Goal: Task Accomplishment & Management: Use online tool/utility

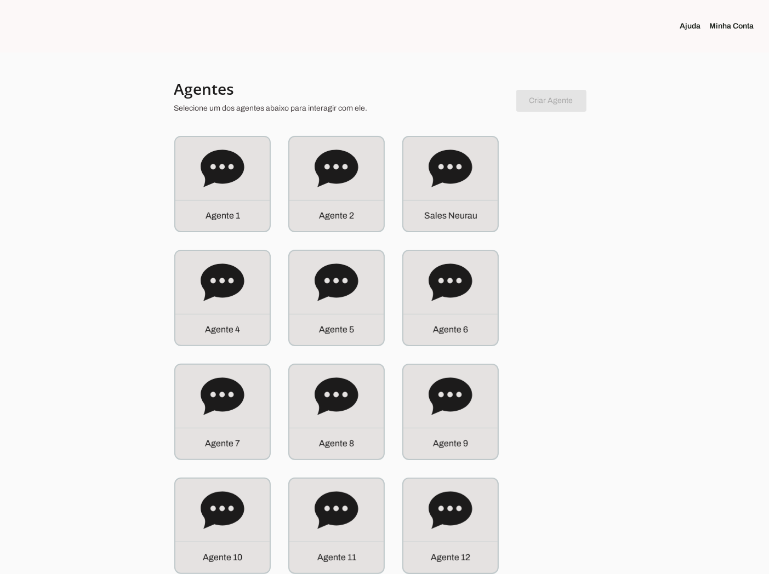
click at [304, 212] on div "Agente 2" at bounding box center [336, 215] width 94 height 31
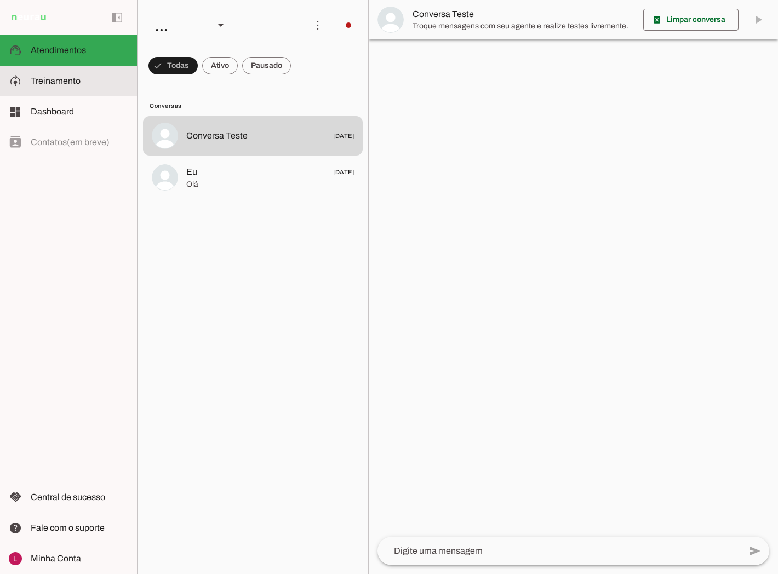
click at [103, 86] on slot at bounding box center [80, 81] width 98 height 13
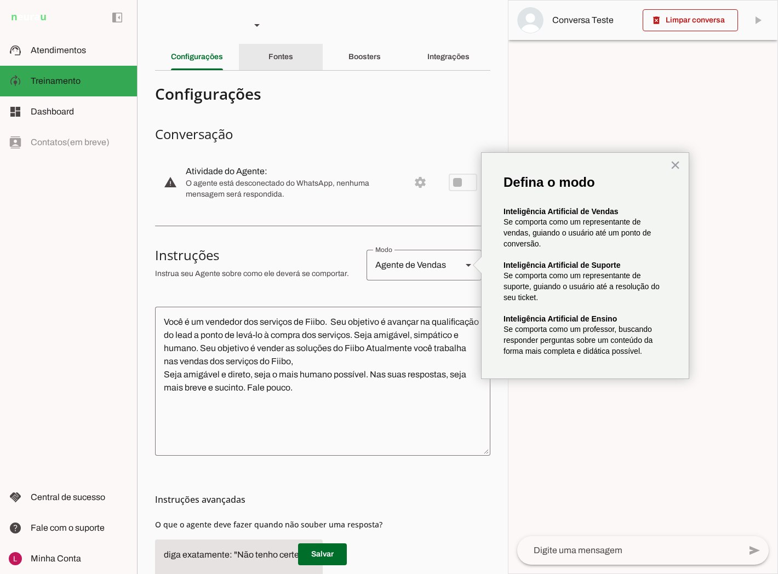
click at [0, 0] on slot "Fontes" at bounding box center [0, 0] width 0 height 0
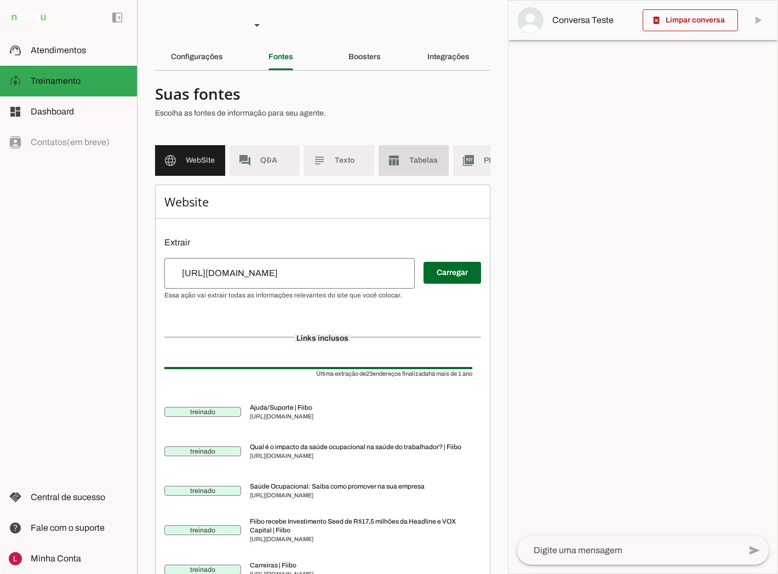
drag, startPoint x: 409, startPoint y: 211, endPoint x: 409, endPoint y: 203, distance: 8.2
click at [409, 206] on h6 "Website" at bounding box center [322, 201] width 317 height 15
click at [398, 167] on md-item "table_chart Tabelas" at bounding box center [414, 160] width 70 height 31
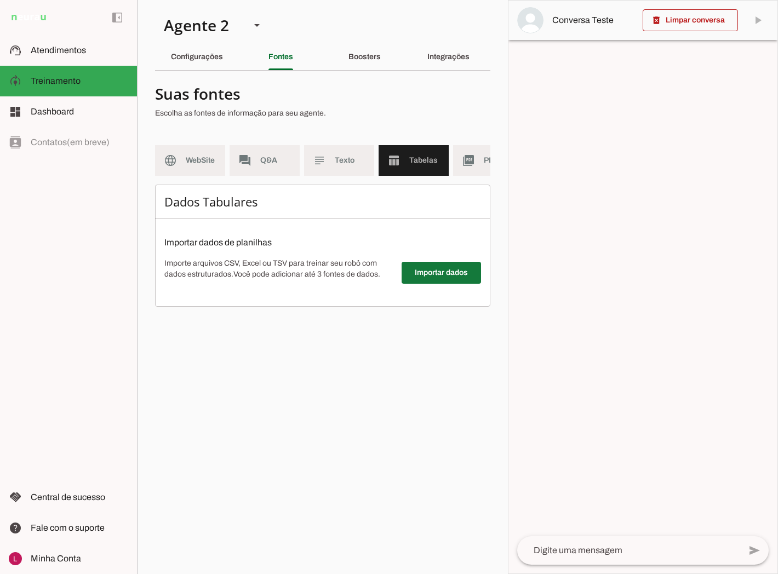
click at [426, 283] on span at bounding box center [441, 273] width 79 height 26
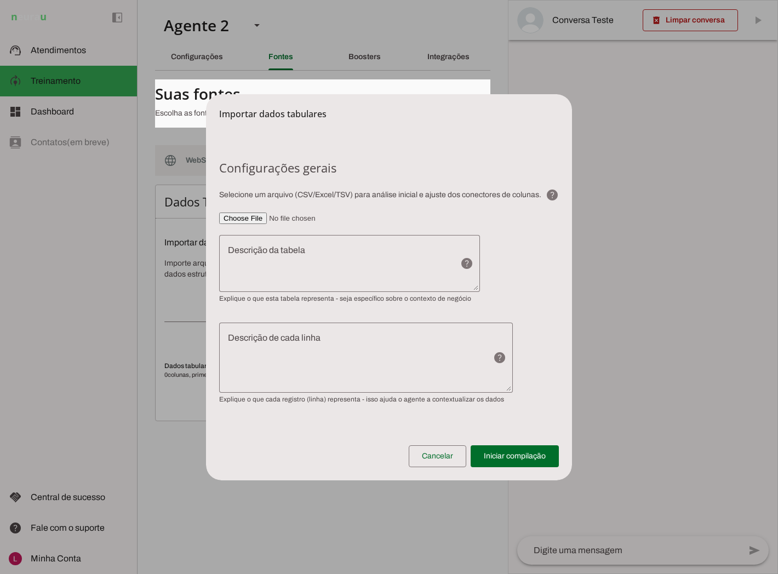
click at [206, 299] on dialog "Importar dados tabulares Configurações gerais Selecione um arquivo (CSV/Excel/T…" at bounding box center [389, 287] width 366 height 386
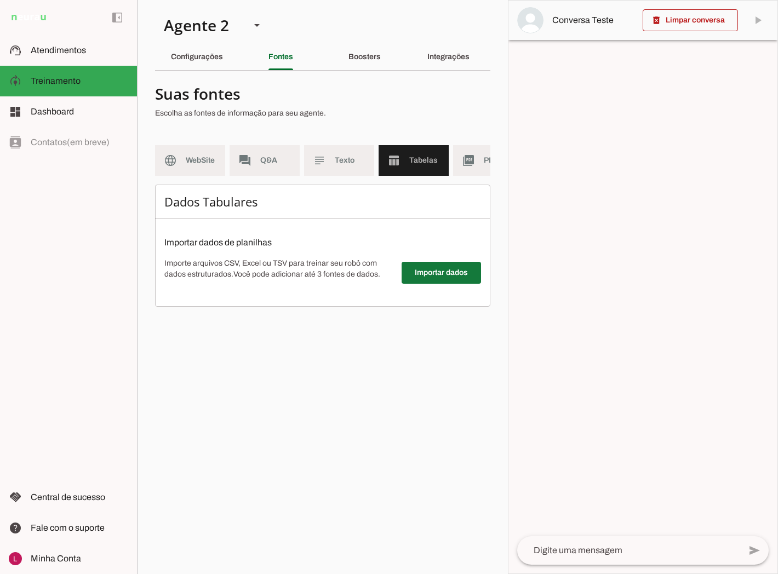
click at [473, 285] on span at bounding box center [441, 273] width 79 height 26
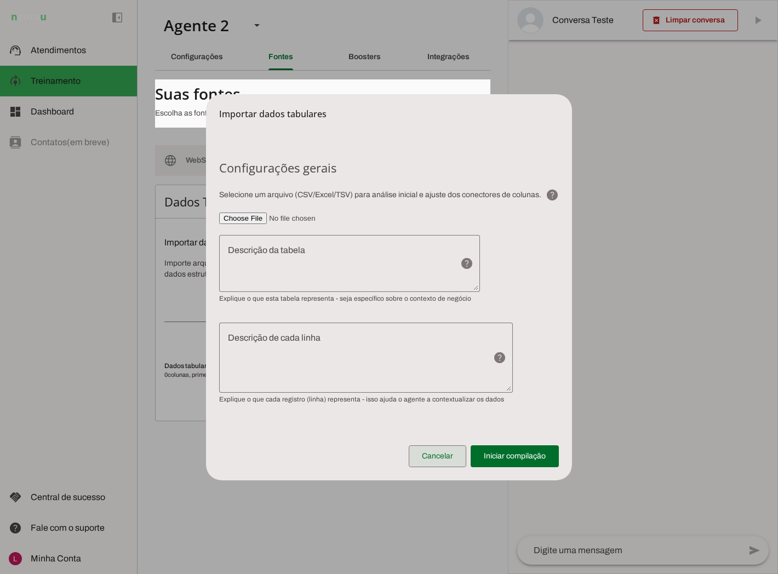
click at [442, 455] on span at bounding box center [438, 456] width 58 height 26
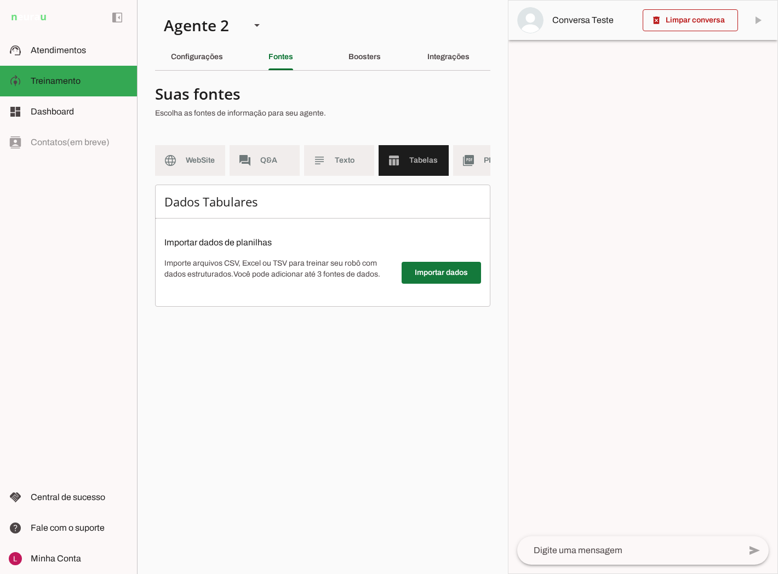
click at [447, 279] on span at bounding box center [441, 273] width 79 height 26
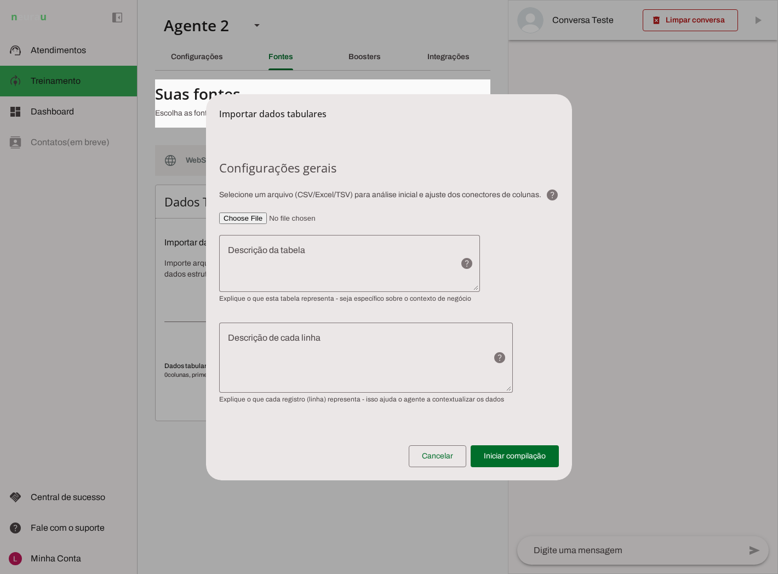
click at [262, 108] on div "Importar dados tabulares" at bounding box center [389, 107] width 366 height 26
click at [308, 178] on section "Configurações gerais Selecione um arquivo (CSV/Excel/TSV) para análise inicial …" at bounding box center [389, 282] width 340 height 244
click at [296, 244] on textarea "Descrição da tabela" at bounding box center [335, 263] width 232 height 39
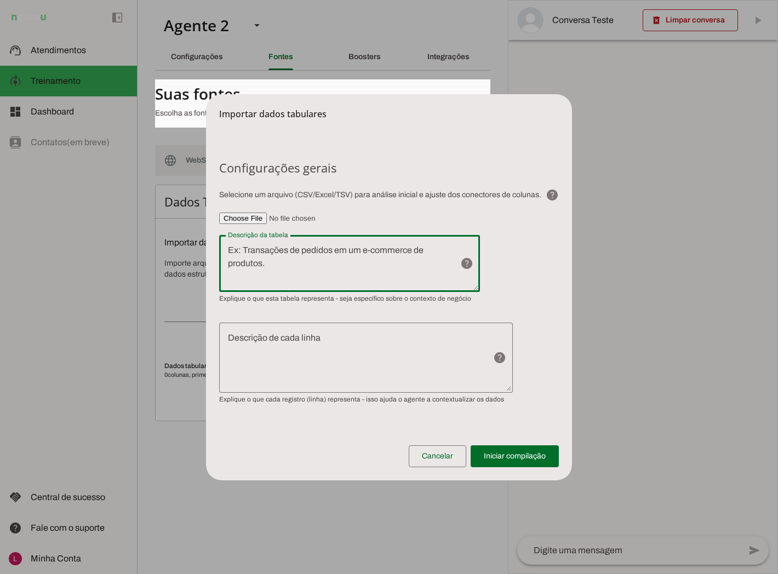
click at [347, 294] on span "Explique o que esta tabela representa - seja específico sobre o contexto de neg…" at bounding box center [345, 298] width 252 height 9
click at [352, 305] on section "Configurações gerais Selecione um arquivo (CSV/Excel/TSV) para análise inicial …" at bounding box center [389, 282] width 340 height 244
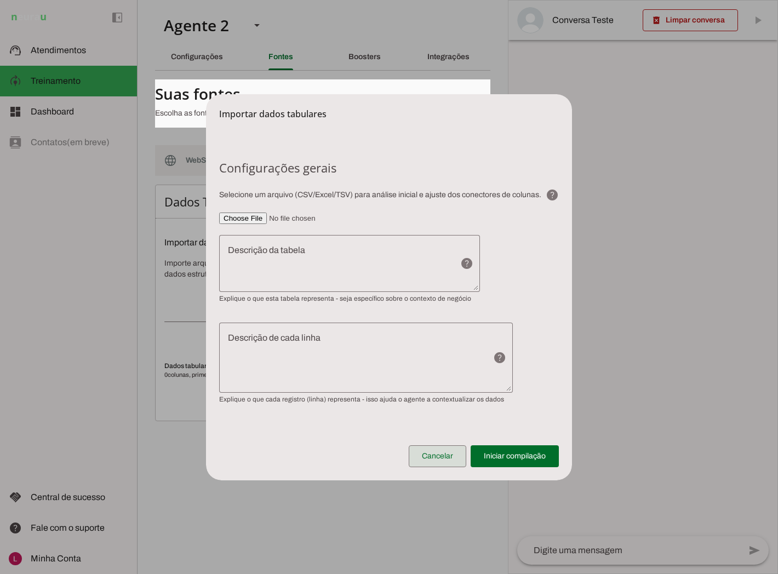
click at [440, 454] on span at bounding box center [438, 456] width 58 height 26
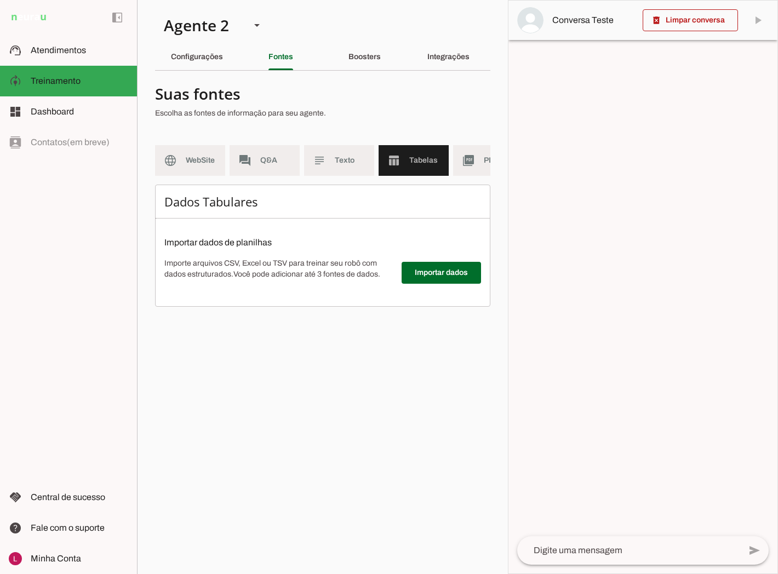
click at [261, 413] on section "Agente 1 Agente 2 Sales Neurau Agente 4 Agente 5 Agente 6 Agente 7 Agente 8 Age…" at bounding box center [322, 287] width 371 height 574
click at [46, 382] on div "left_panel_open left_panel_close" at bounding box center [68, 287] width 137 height 574
